Goal: Transaction & Acquisition: Book appointment/travel/reservation

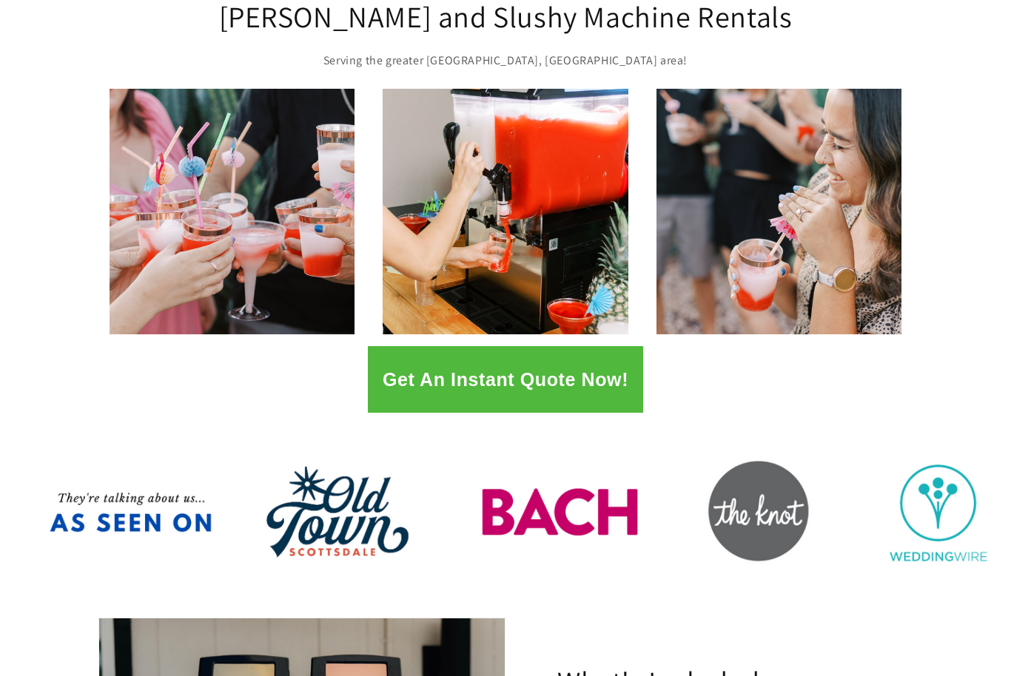
scroll to position [172, 0]
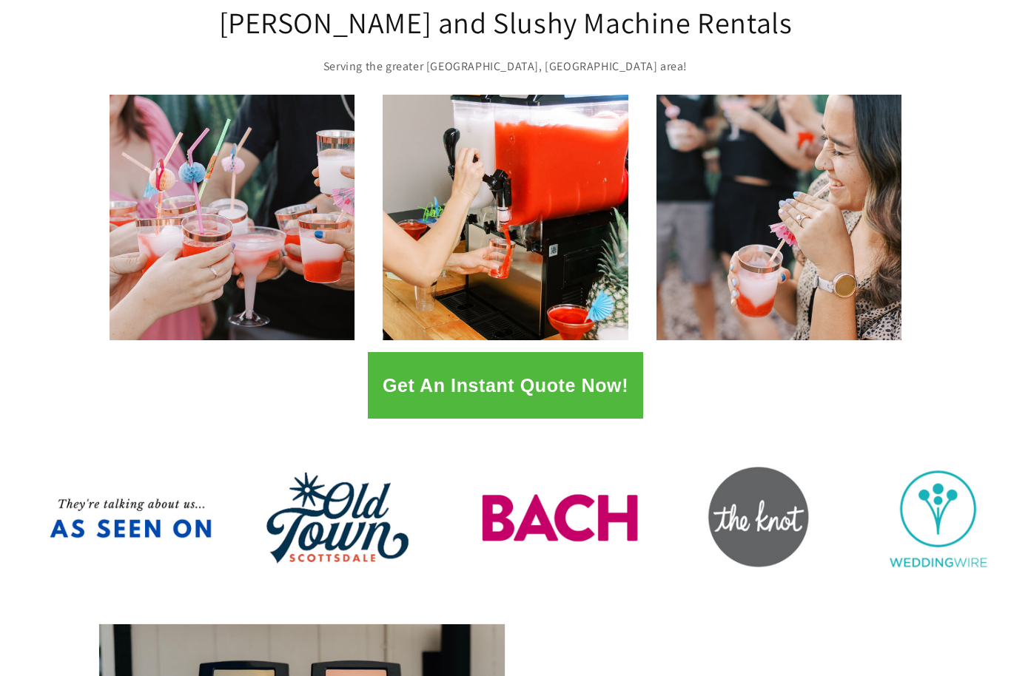
click at [597, 392] on button "Get An Instant Quote Now!" at bounding box center [505, 385] width 275 height 67
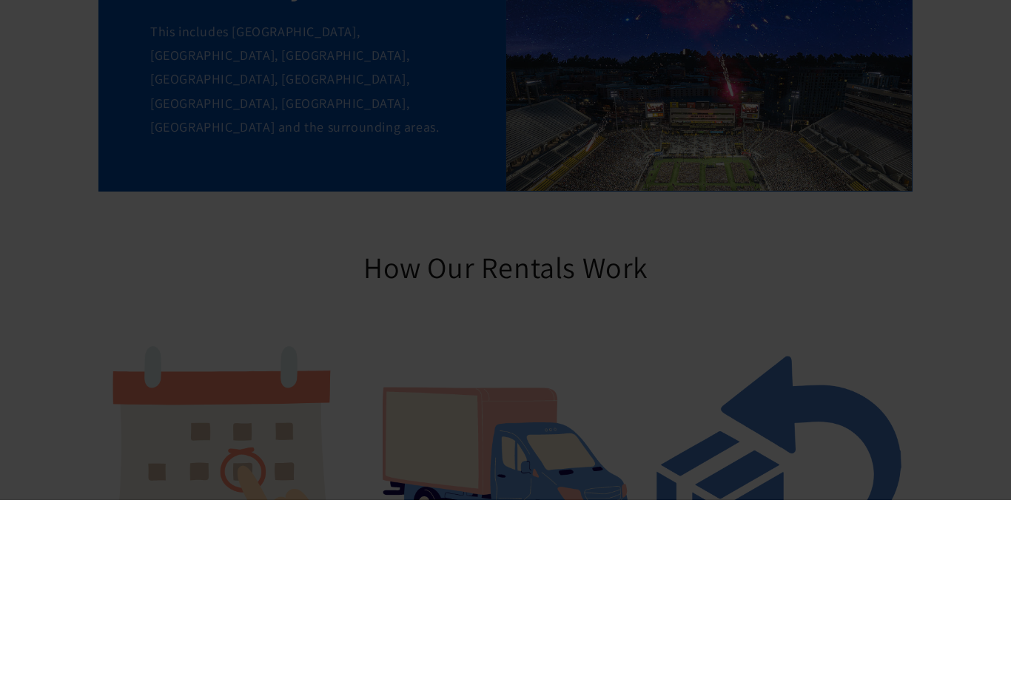
scroll to position [1462, 0]
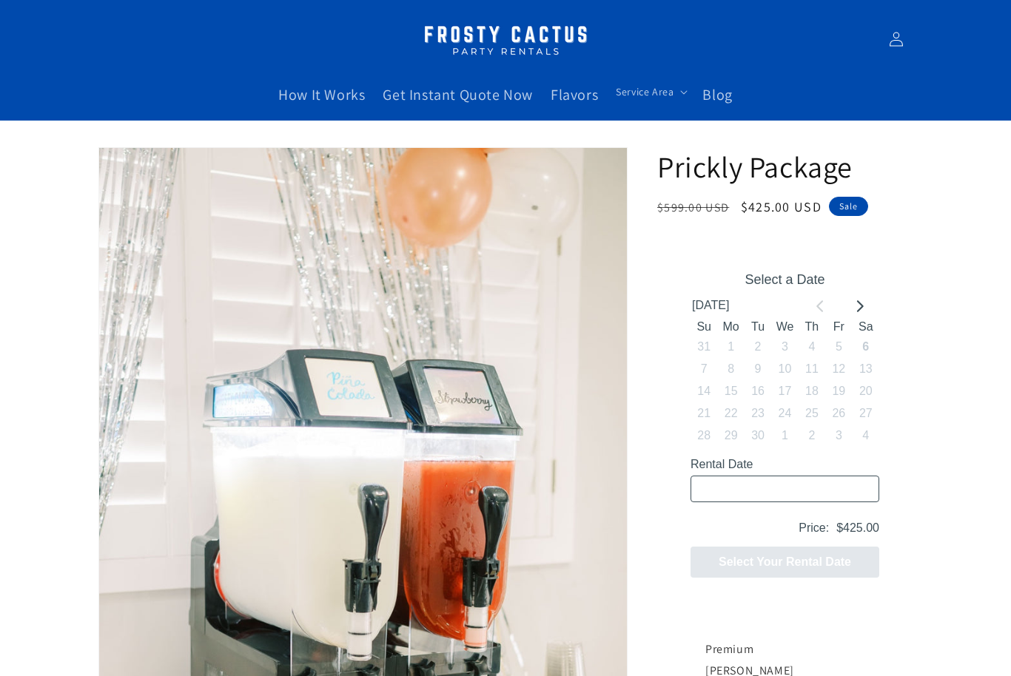
scroll to position [44, 0]
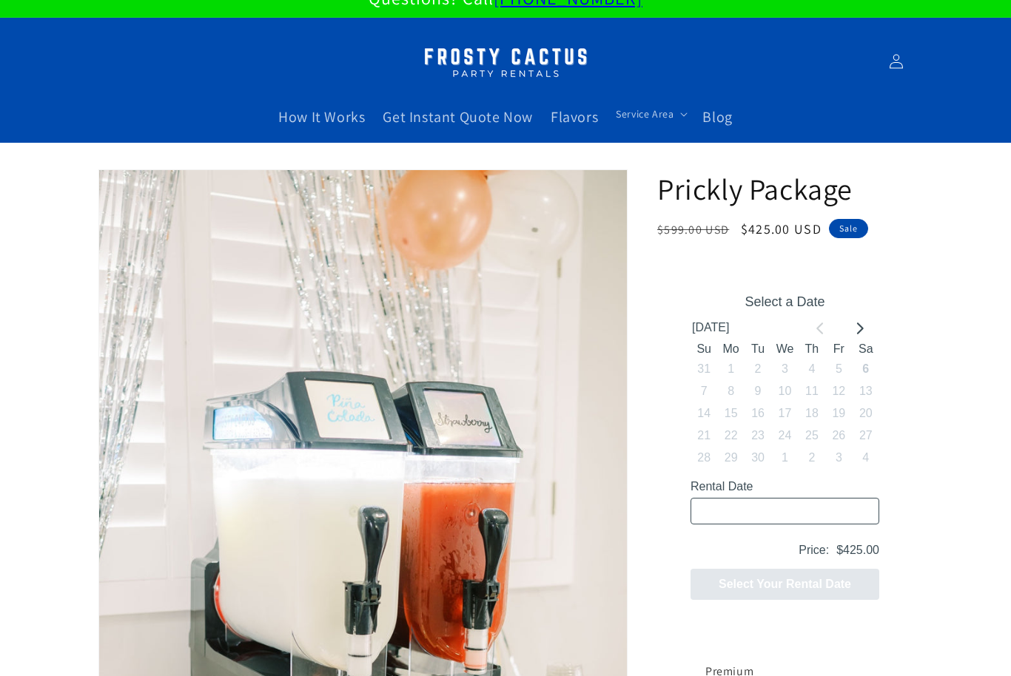
scroll to position [0, 0]
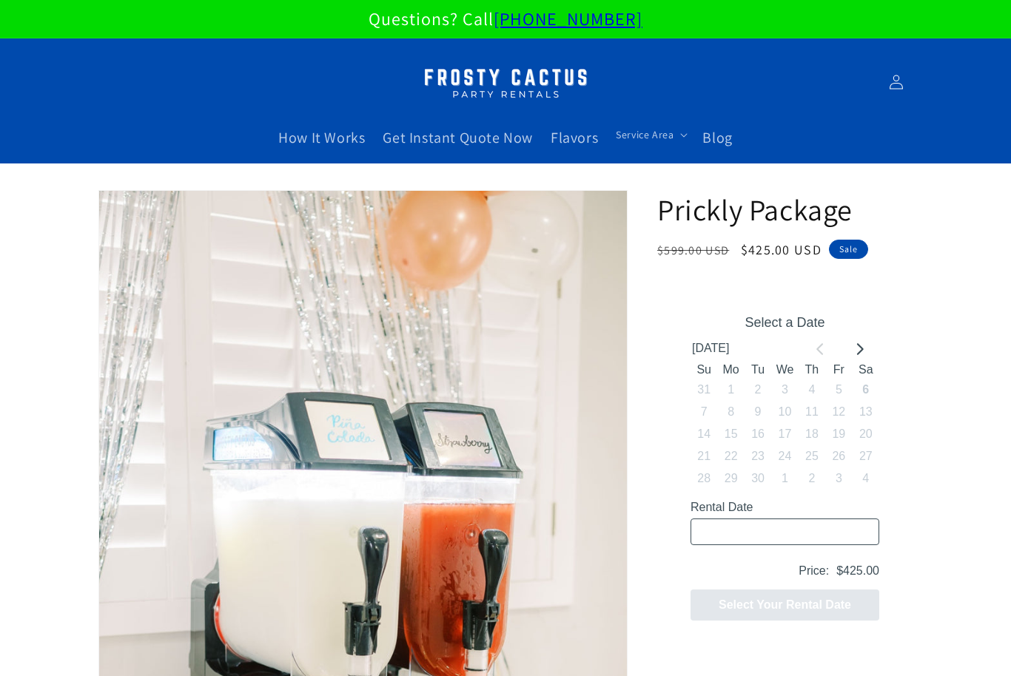
click at [485, 132] on span "Get Instant Quote Now" at bounding box center [458, 137] width 150 height 19
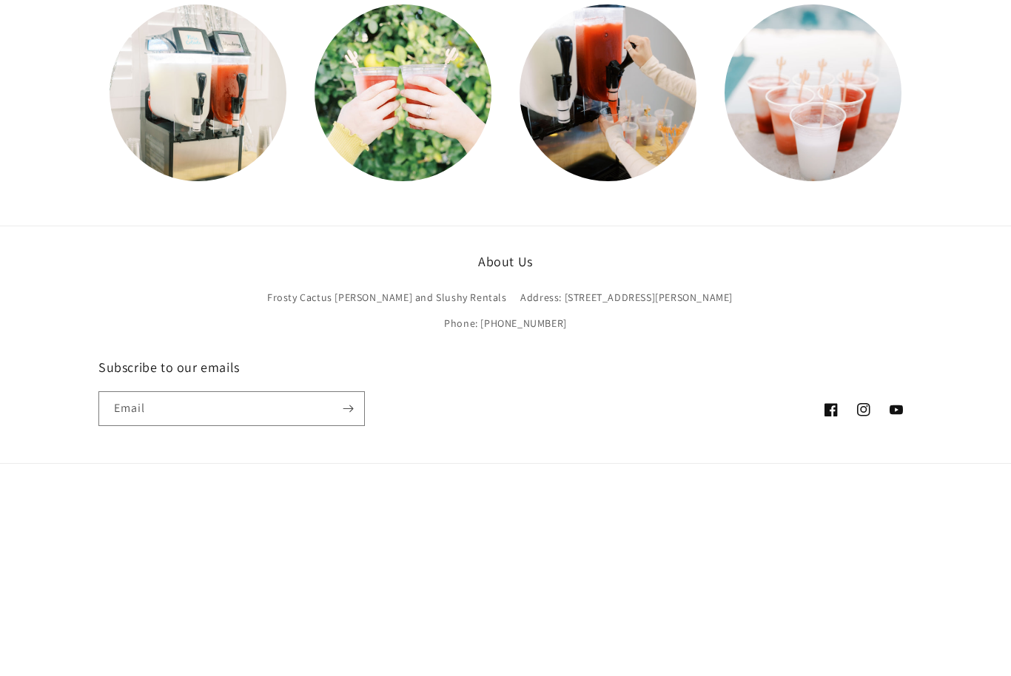
scroll to position [421, 0]
